Goal: Task Accomplishment & Management: Manage account settings

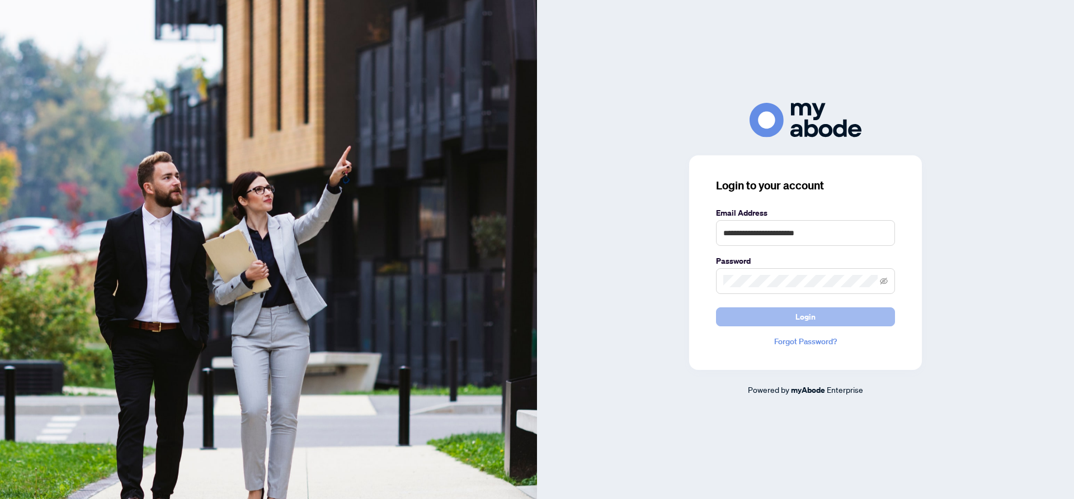
click at [802, 320] on span "Login" at bounding box center [805, 317] width 20 height 18
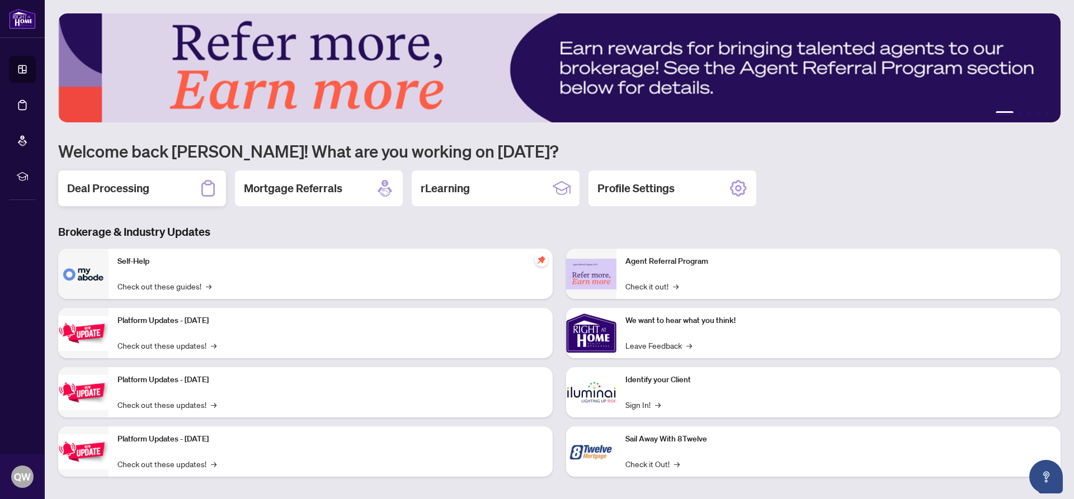
click at [122, 183] on h2 "Deal Processing" at bounding box center [108, 189] width 82 height 16
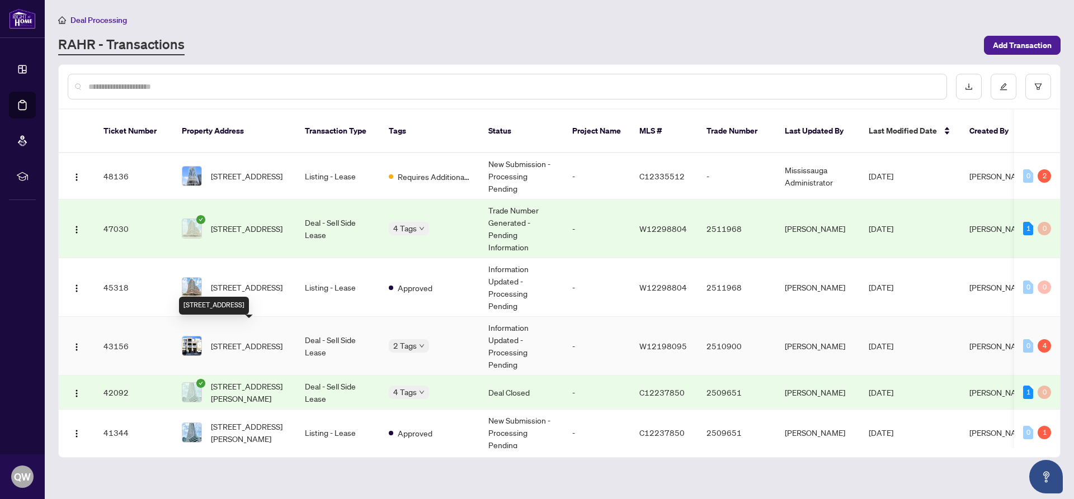
click at [254, 340] on span "400 Athabasca Common Dr, Oakville, Ontario L6H 0R5, Canada" at bounding box center [247, 346] width 72 height 12
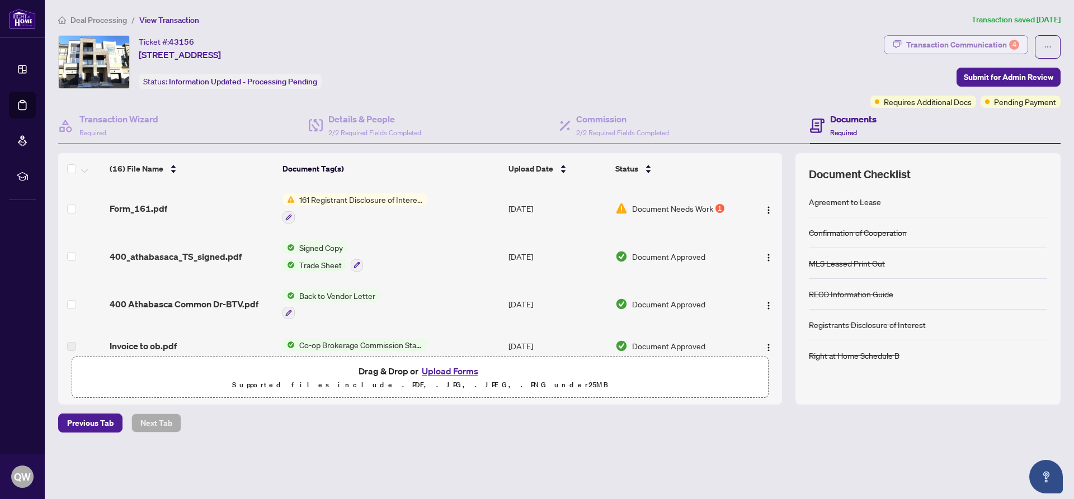
click at [925, 46] on div "Transaction Communication 4" at bounding box center [962, 45] width 113 height 18
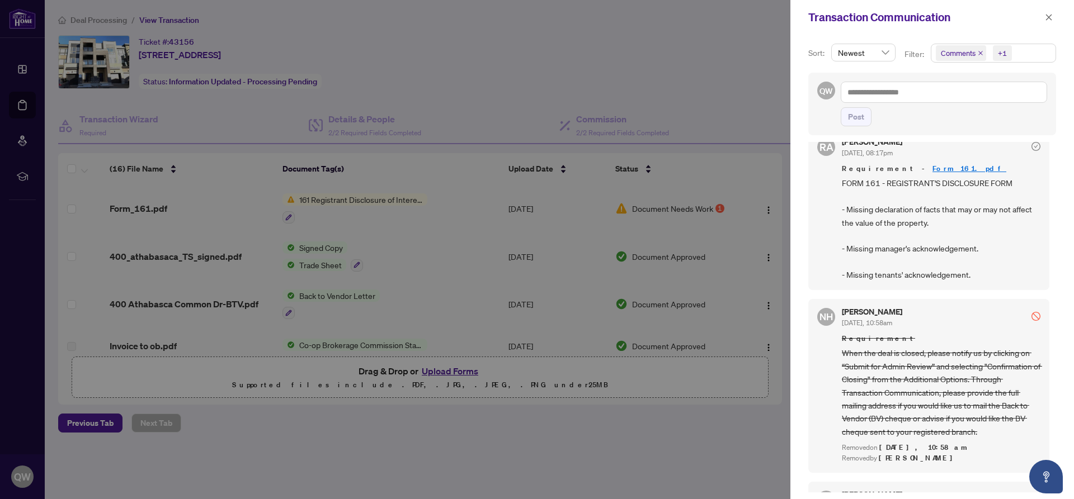
scroll to position [181, 0]
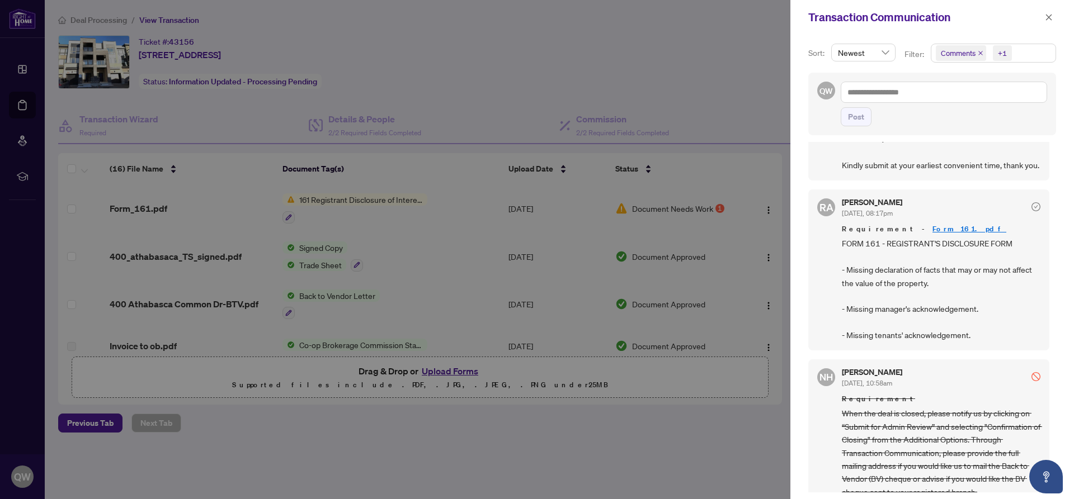
click at [932, 230] on link "Form_161.pdf" at bounding box center [969, 229] width 74 height 10
click at [1051, 20] on icon "close" at bounding box center [1049, 17] width 8 height 8
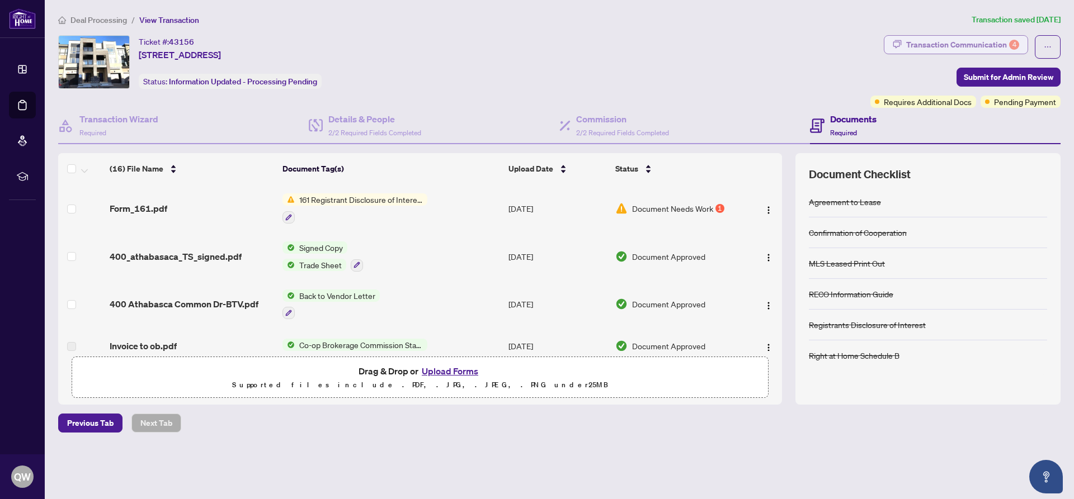
click at [917, 42] on button "Transaction Communication 4" at bounding box center [956, 44] width 144 height 19
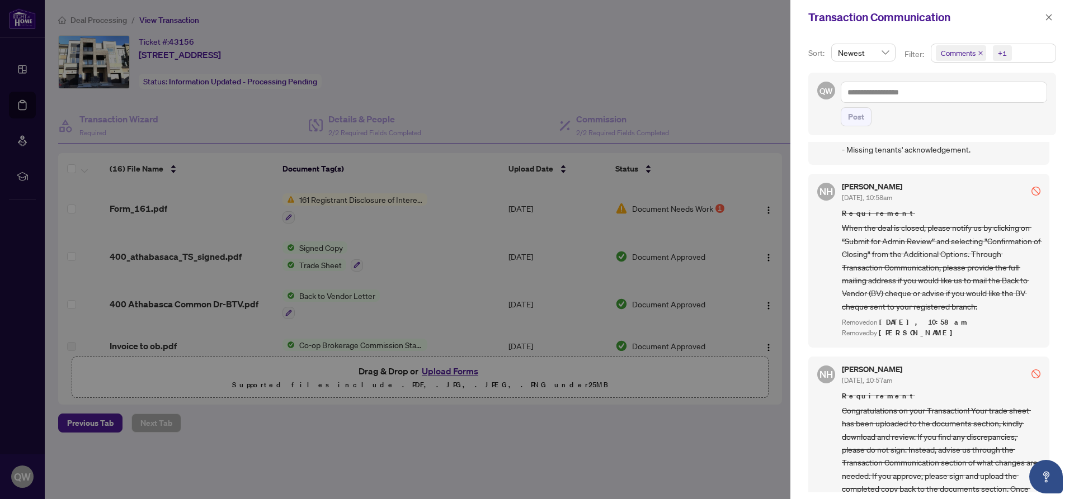
scroll to position [423, 0]
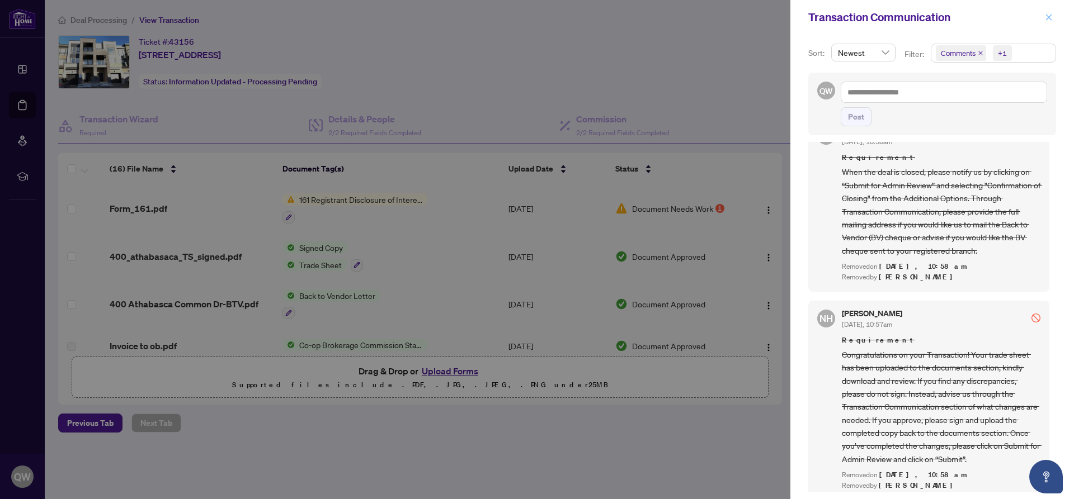
click at [1050, 16] on icon "close" at bounding box center [1049, 17] width 8 height 8
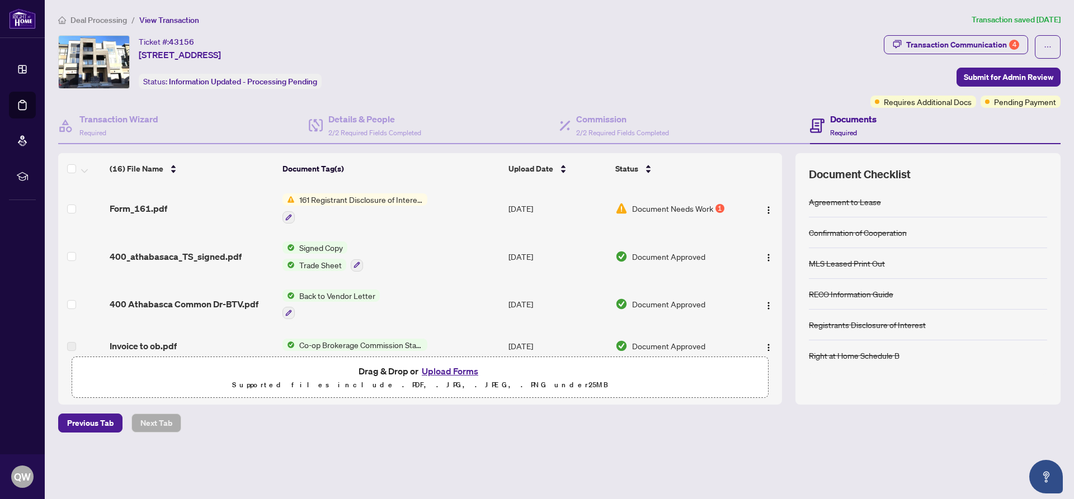
scroll to position [191, 0]
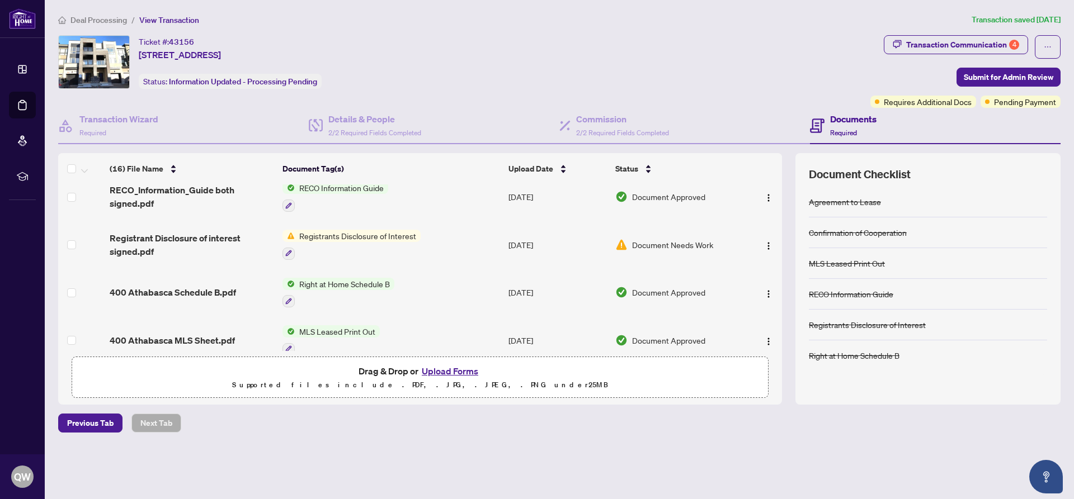
click at [399, 236] on span "Registrants Disclosure of Interest" at bounding box center [358, 236] width 126 height 12
click at [334, 291] on span "Registrants Disclosure of Interest" at bounding box center [358, 290] width 126 height 12
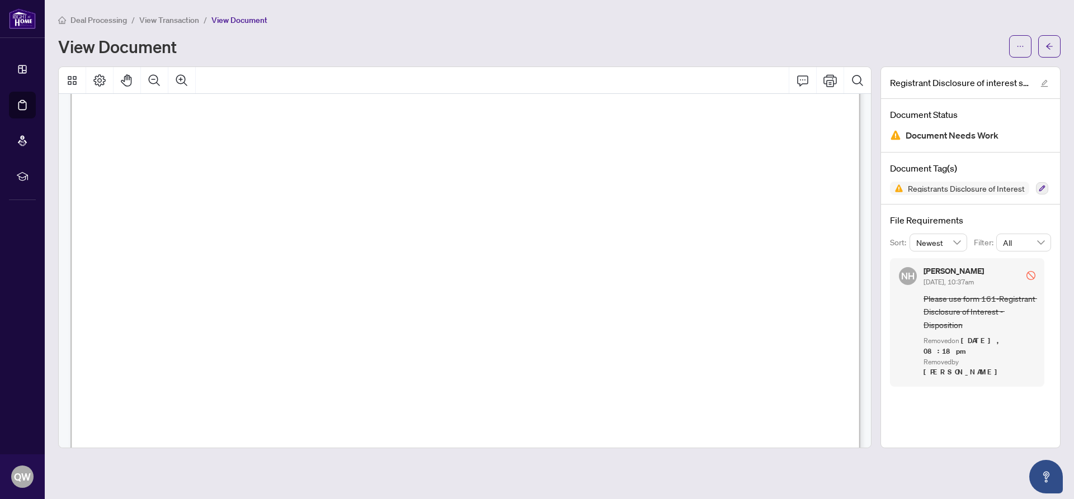
scroll to position [338, 0]
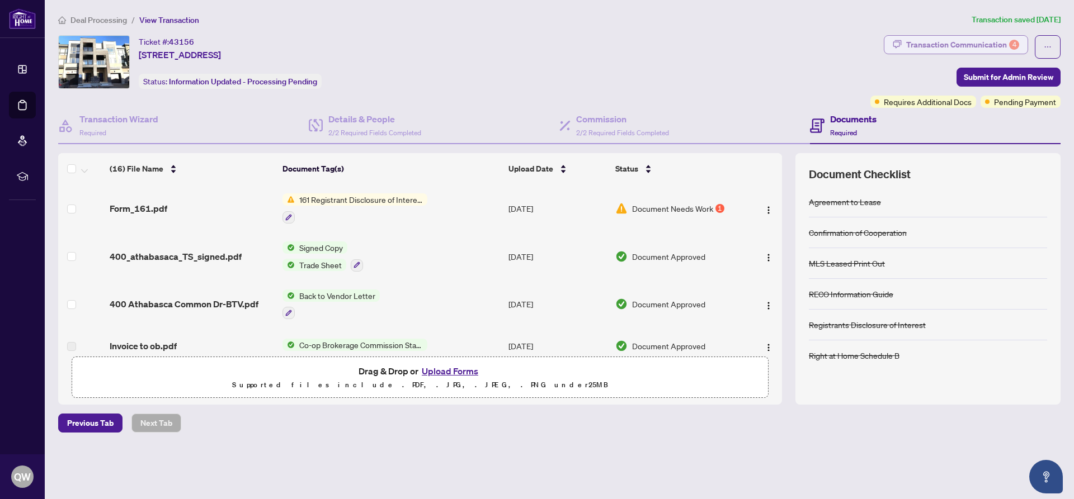
click at [902, 46] on icon "button" at bounding box center [897, 44] width 8 height 8
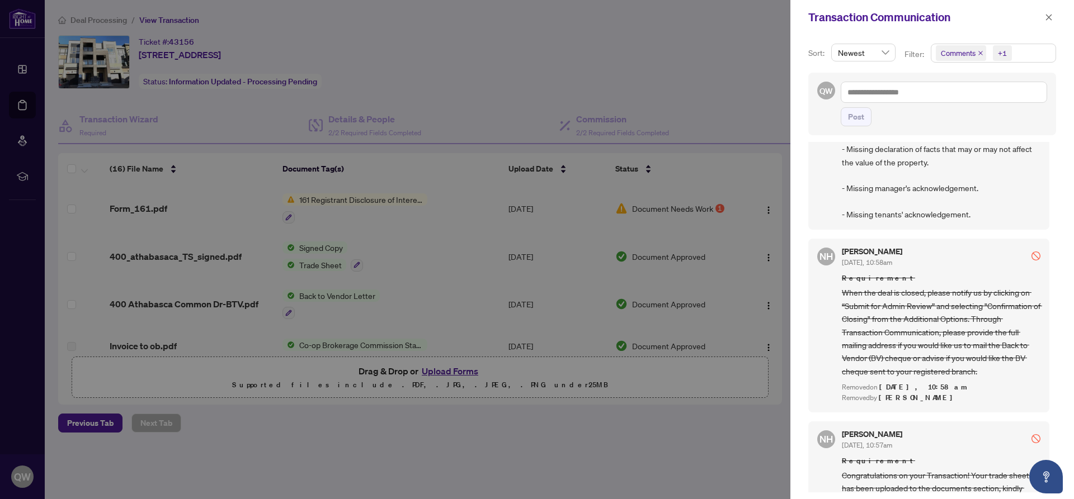
scroll to position [242, 0]
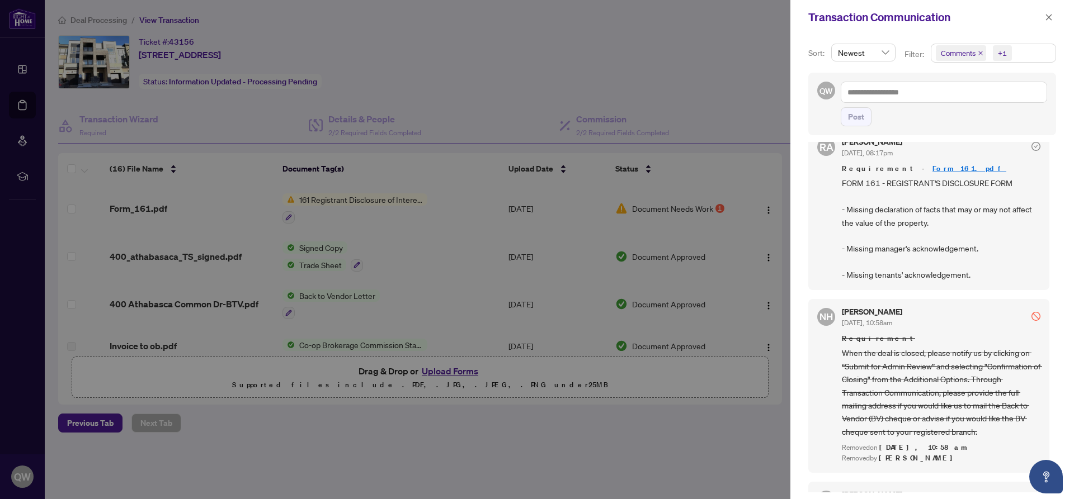
click at [932, 168] on link "Form_161.pdf" at bounding box center [969, 169] width 74 height 10
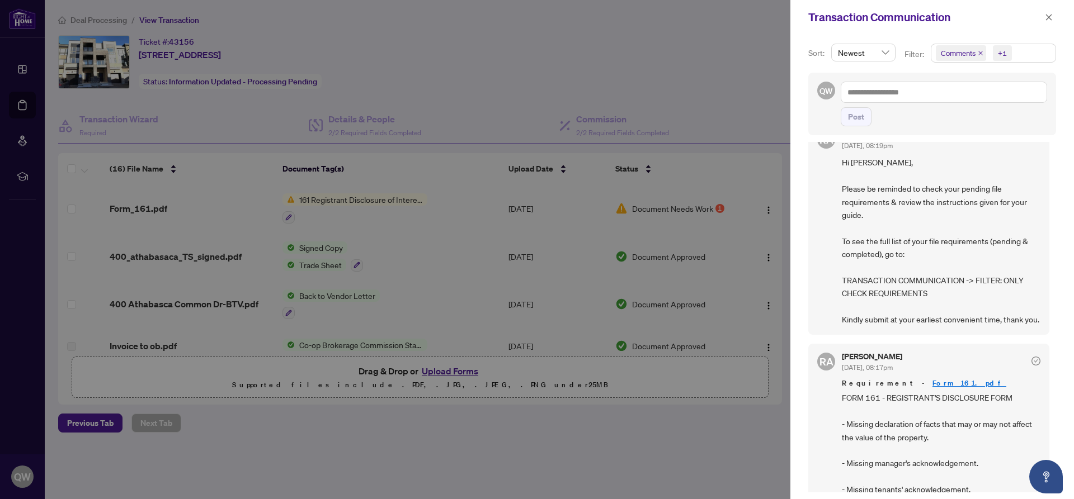
scroll to position [0, 0]
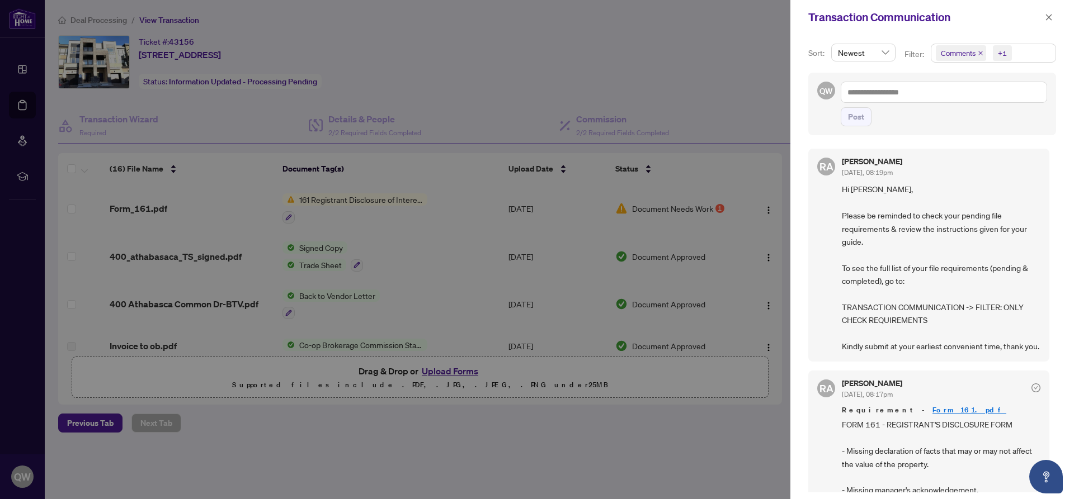
drag, startPoint x: 443, startPoint y: 64, endPoint x: 535, endPoint y: 79, distance: 93.5
click at [443, 63] on div at bounding box center [537, 249] width 1074 height 499
click at [1046, 20] on icon "close" at bounding box center [1049, 17] width 8 height 8
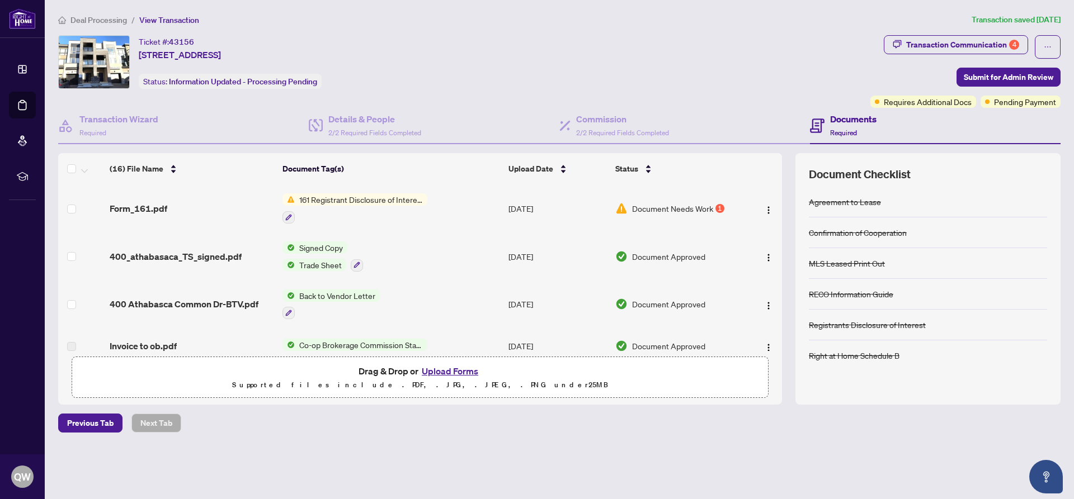
click at [677, 207] on span "Document Needs Work" at bounding box center [672, 208] width 81 height 12
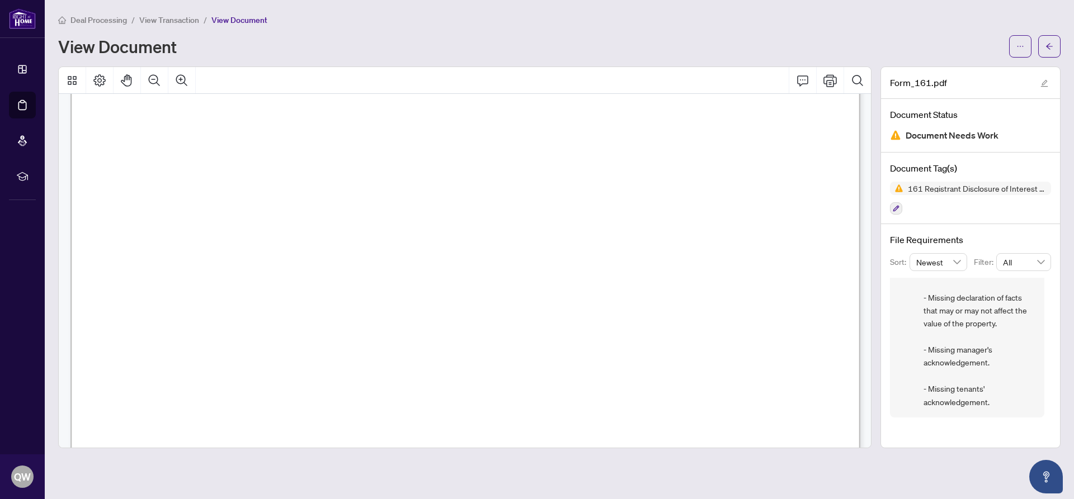
scroll to position [141, 0]
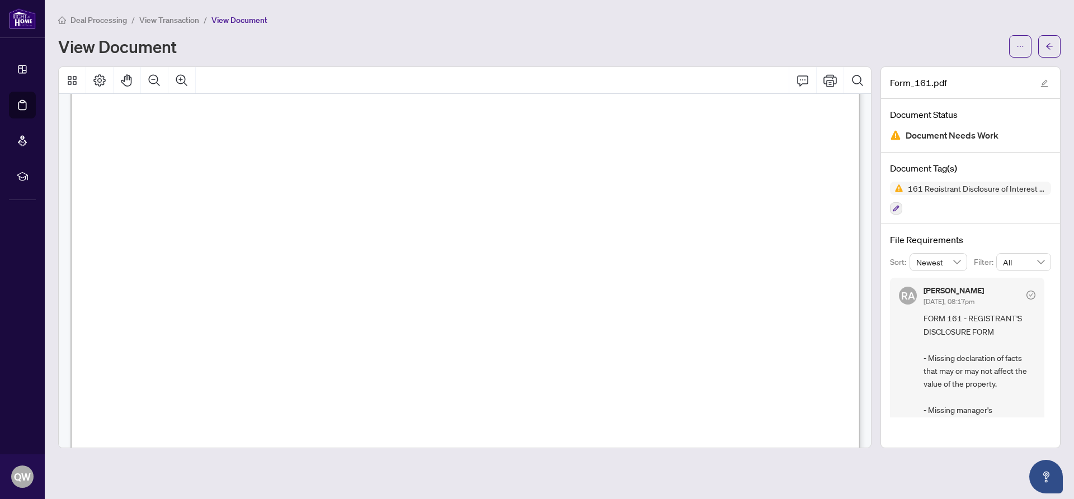
scroll to position [197, 0]
click at [83, 18] on span "Deal Processing" at bounding box center [98, 20] width 56 height 10
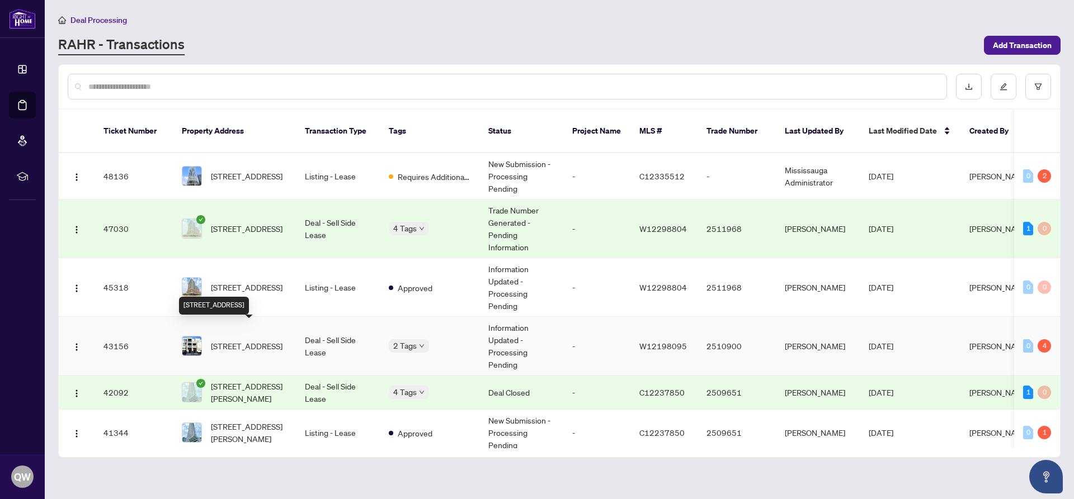
click at [242, 340] on span "[STREET_ADDRESS]" at bounding box center [247, 346] width 72 height 12
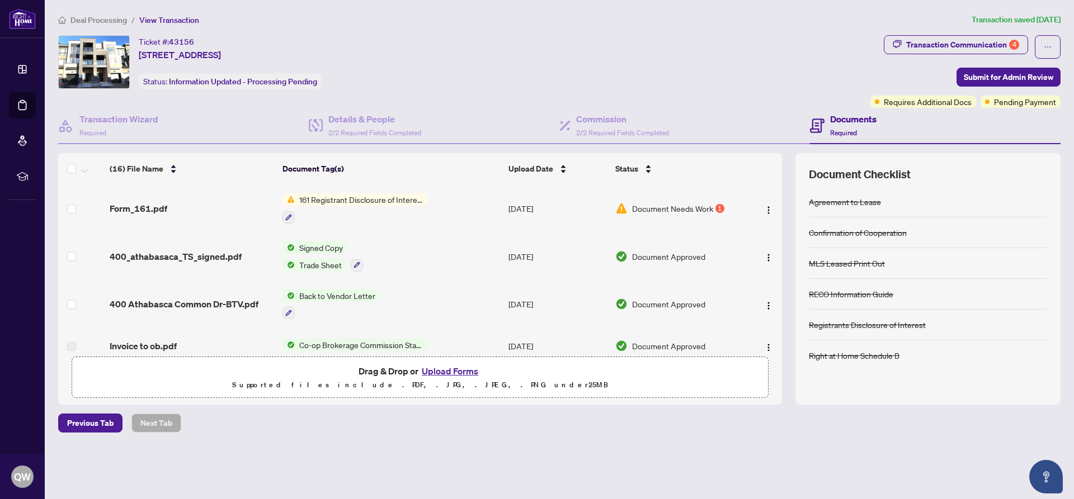
click at [452, 372] on button "Upload Forms" at bounding box center [449, 371] width 63 height 15
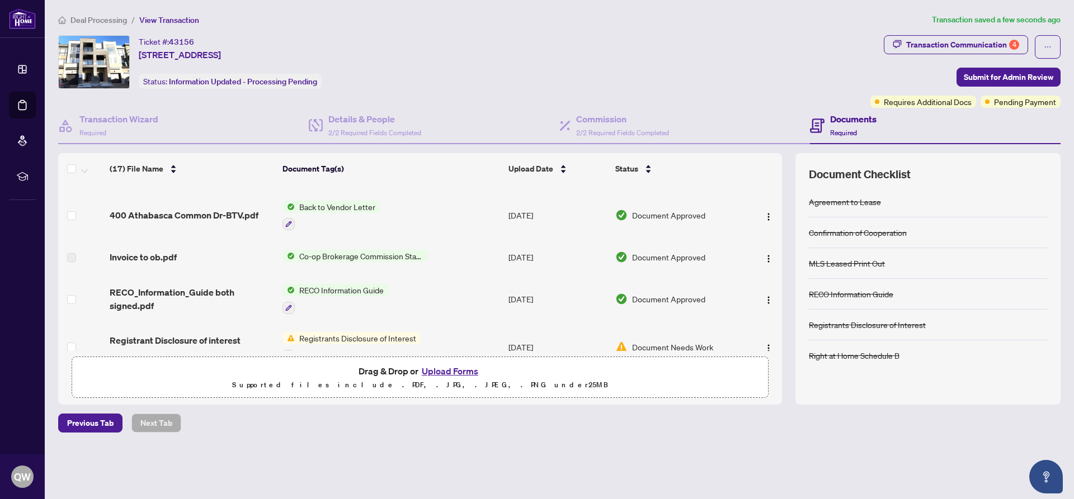
scroll to position [128, 0]
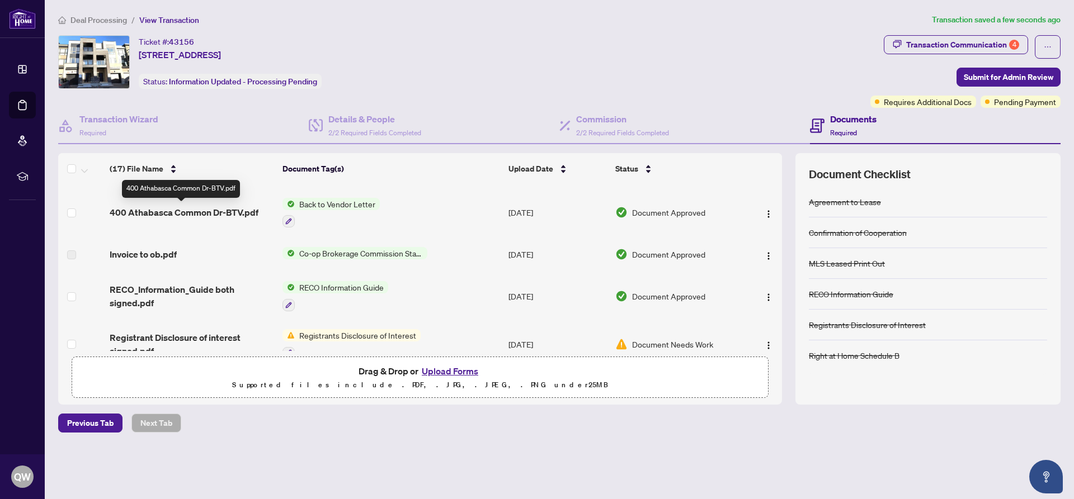
click at [181, 214] on span "400 Athabasca Common Dr-BTV.pdf" at bounding box center [184, 212] width 149 height 13
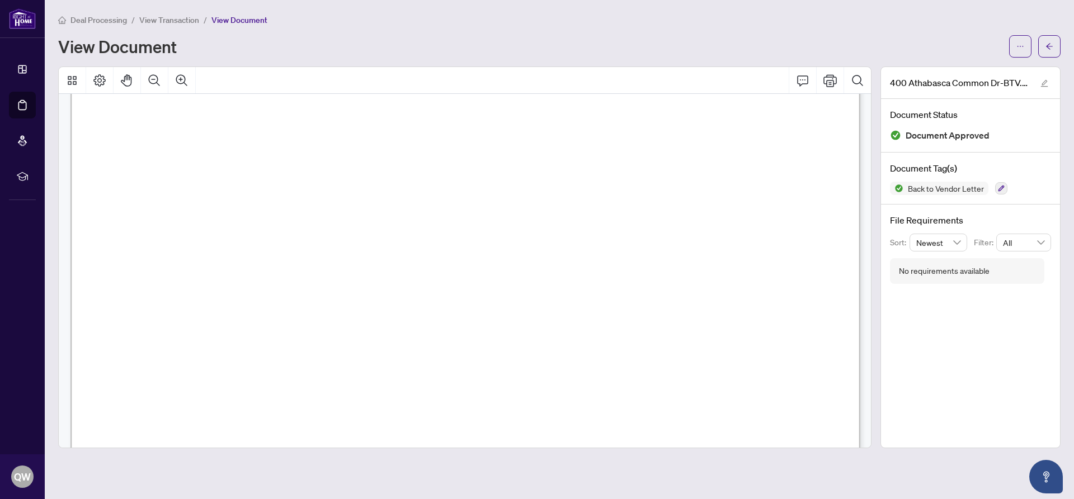
scroll to position [141, 0]
click at [176, 20] on span "View Transaction" at bounding box center [169, 20] width 60 height 10
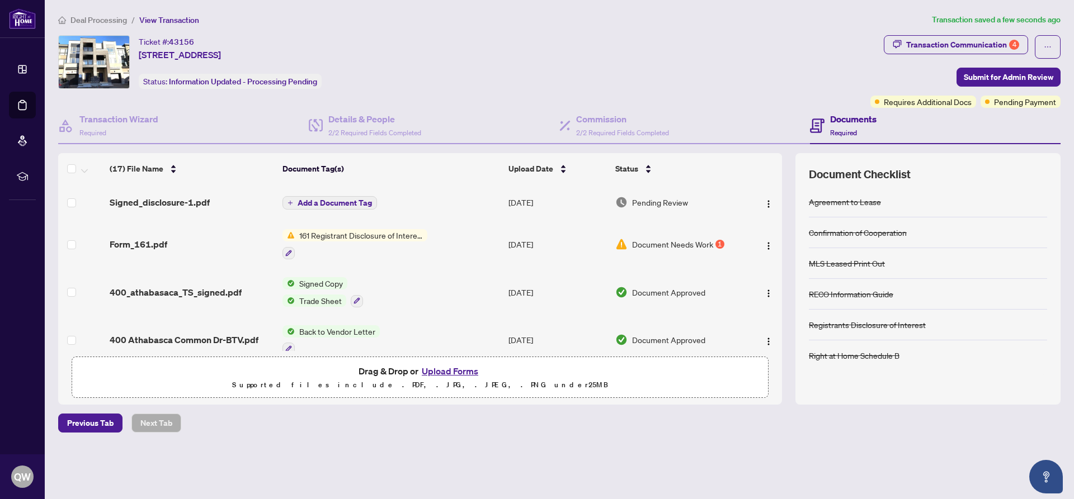
click at [85, 17] on span "Deal Processing" at bounding box center [98, 20] width 56 height 10
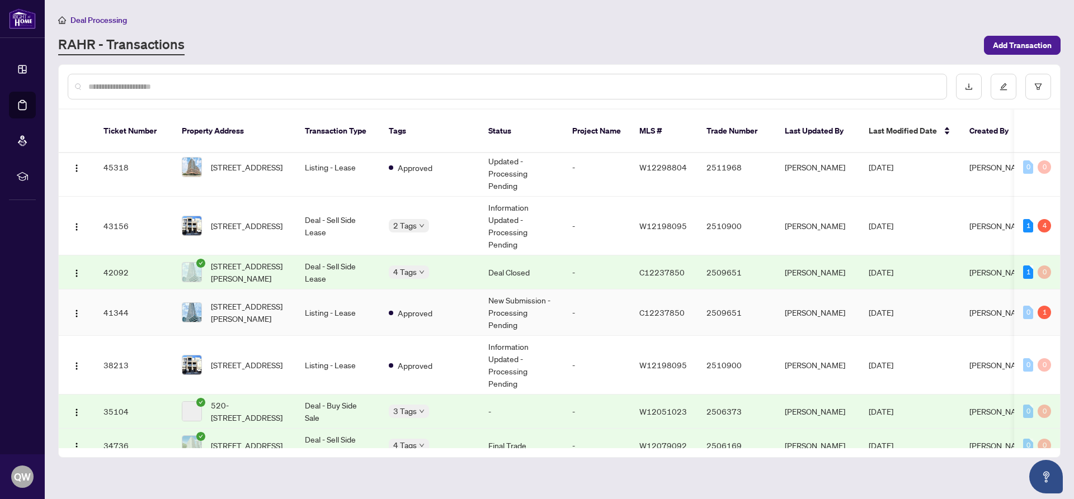
scroll to position [128, 0]
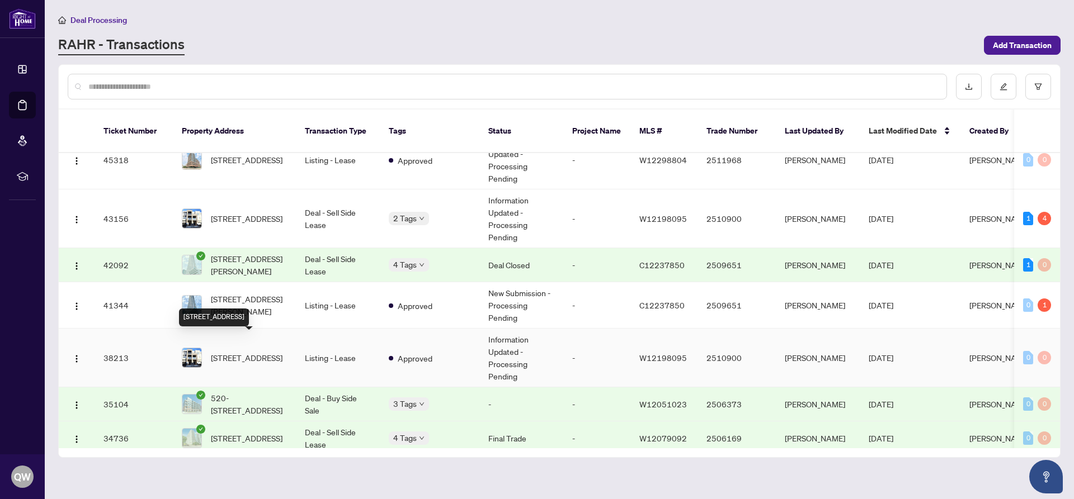
click at [250, 352] on span "400 Athabasca Common Dr, Oakville, Ontario L6H 0R5, Canada" at bounding box center [247, 358] width 72 height 12
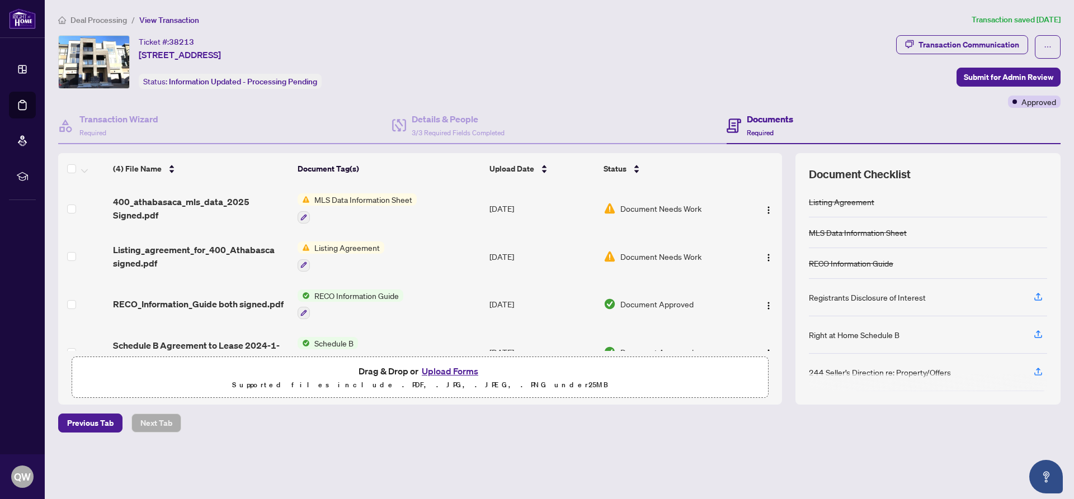
click at [458, 373] on button "Upload Forms" at bounding box center [449, 371] width 63 height 15
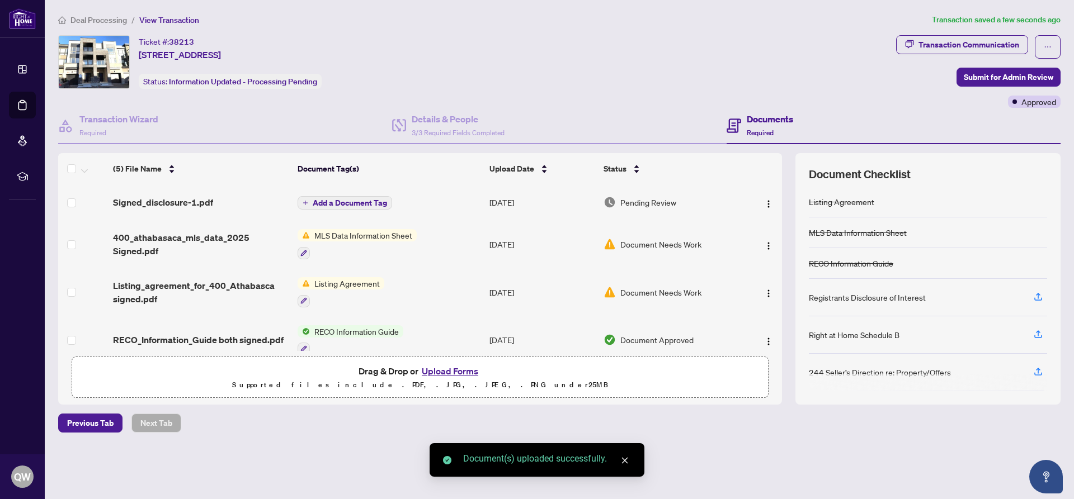
click at [347, 236] on span "MLS Data Information Sheet" at bounding box center [363, 235] width 107 height 12
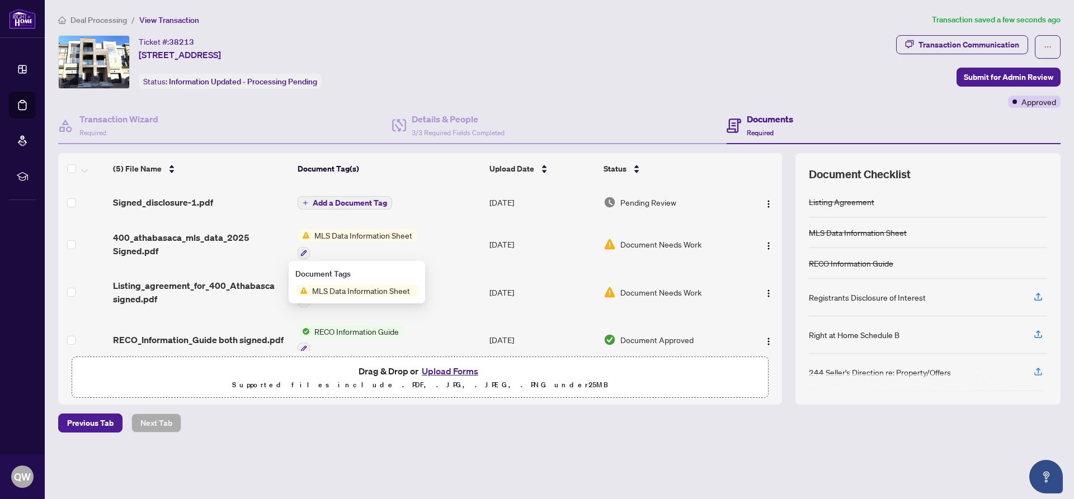
click at [671, 244] on span "Document Needs Work" at bounding box center [660, 244] width 81 height 12
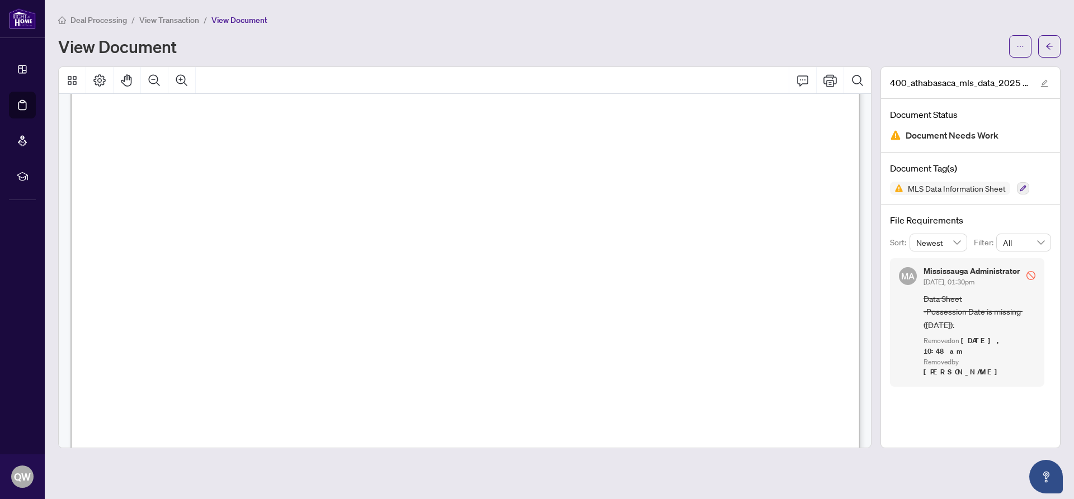
scroll to position [141, 0]
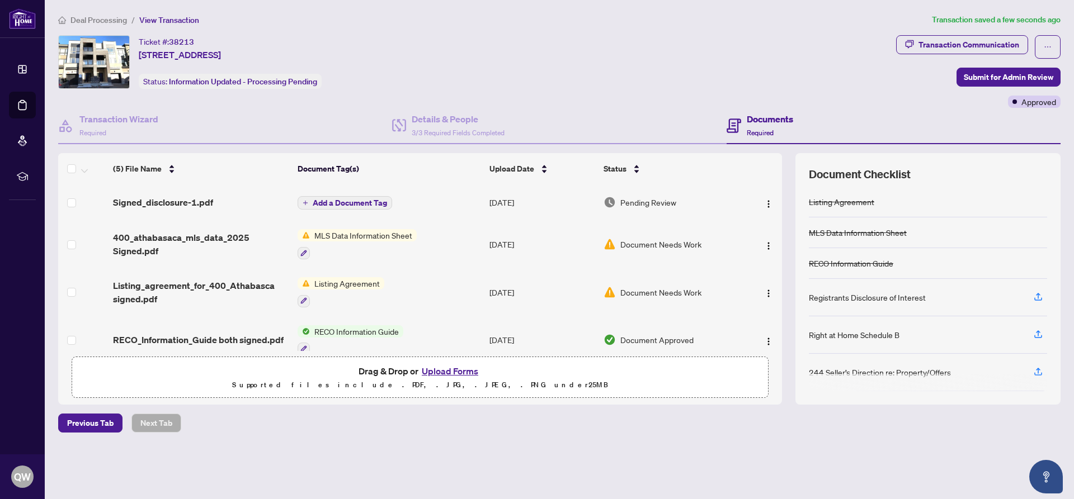
click at [656, 294] on span "Document Needs Work" at bounding box center [660, 292] width 81 height 12
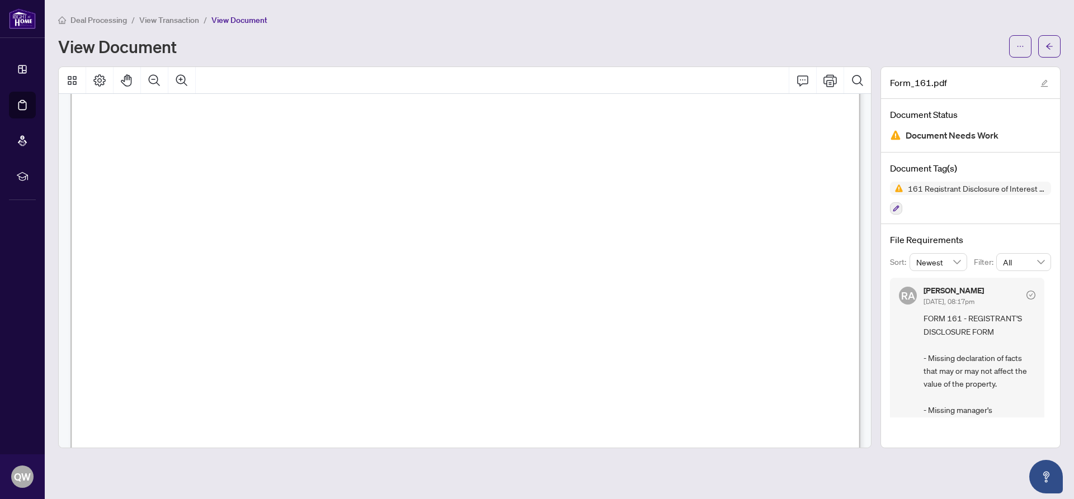
scroll to position [690, 0]
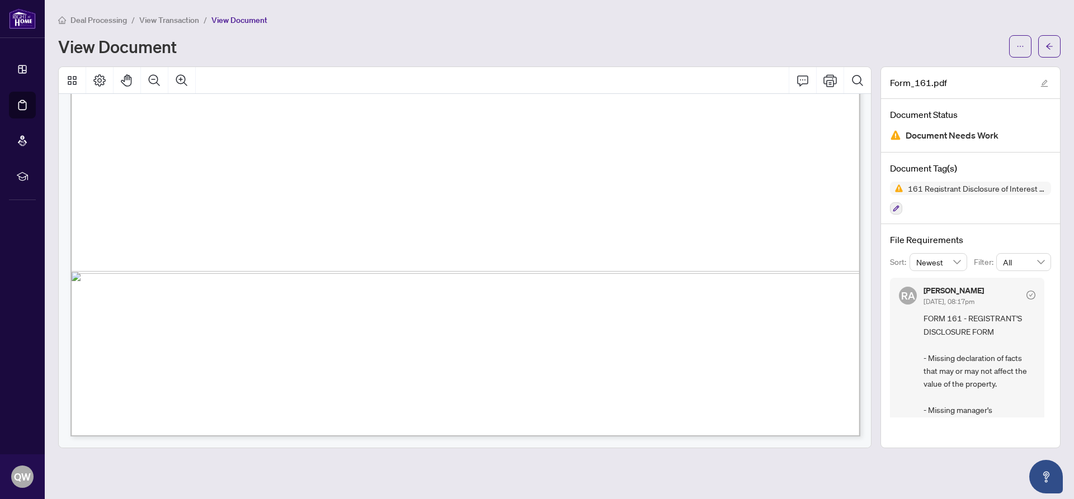
click at [93, 22] on span "Deal Processing" at bounding box center [98, 20] width 56 height 10
